Goal: Register for event/course

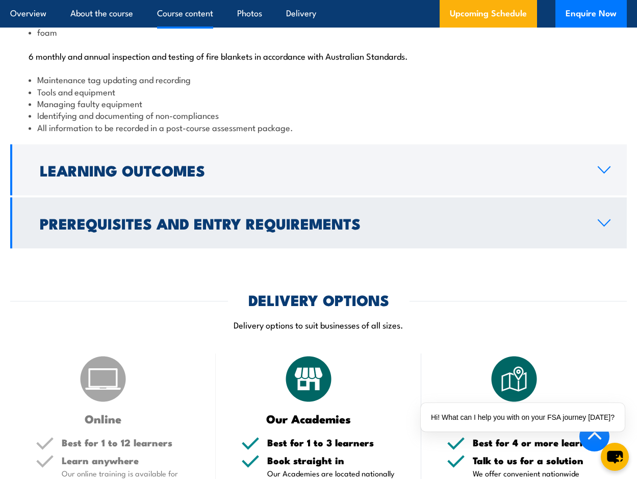
scroll to position [1172, 0]
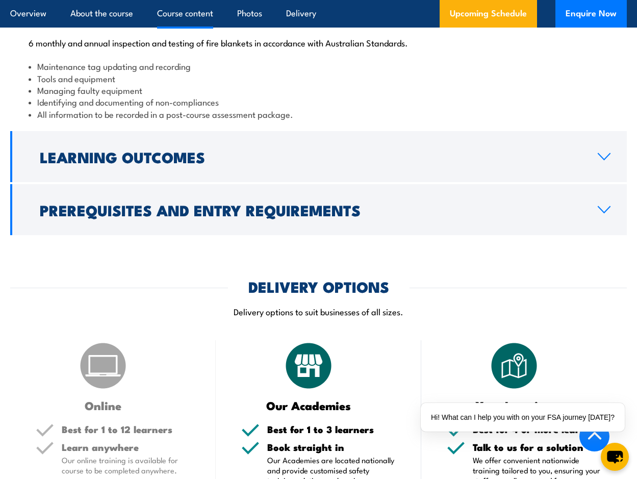
click at [157, 216] on h2 "Prerequisites and Entry Requirements" at bounding box center [310, 209] width 541 height 13
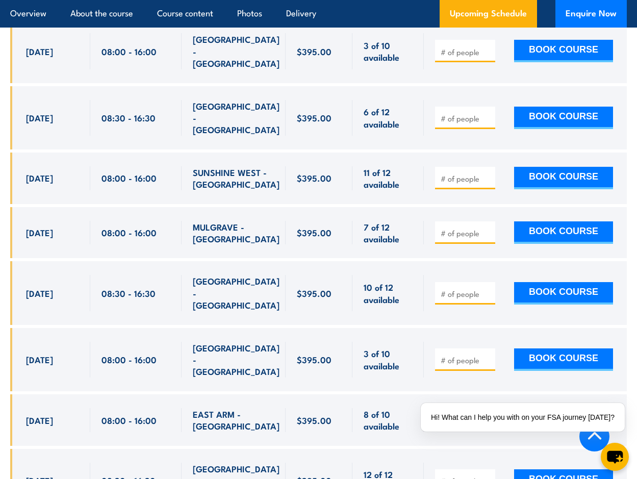
scroll to position [2186, 0]
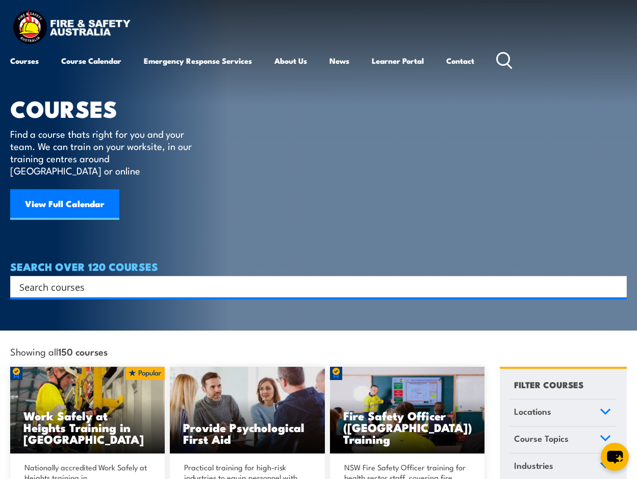
click at [79, 279] on input "Search input" at bounding box center [311, 286] width 585 height 15
click at [145, 281] on input "Search input" at bounding box center [311, 286] width 585 height 15
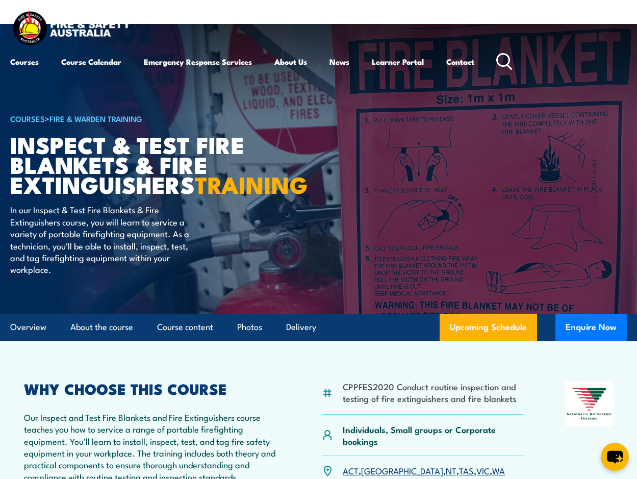
scroll to position [153, 0]
